Goal: Navigation & Orientation: Go to known website

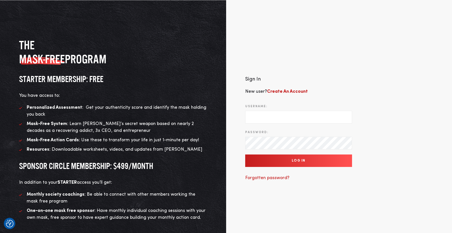
drag, startPoint x: 0, startPoint y: 0, endPoint x: 293, endPoint y: 111, distance: 313.6
click at [293, 111] on input "Username:" at bounding box center [298, 117] width 107 height 13
type input "support@twohourssleep.com"
